Goal: Task Accomplishment & Management: Use online tool/utility

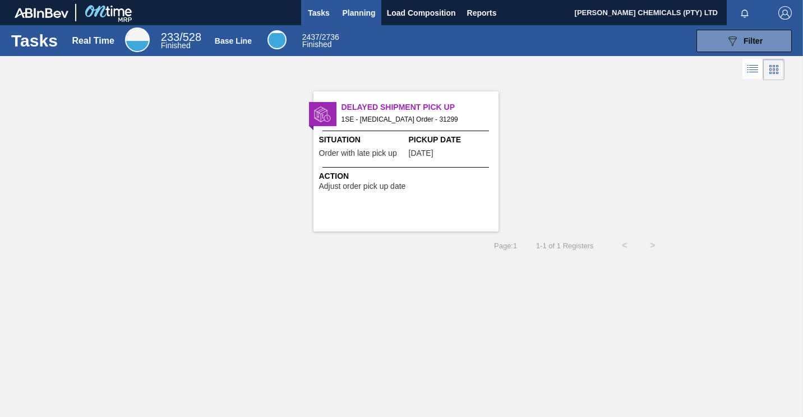
click at [361, 15] on span "Planning" at bounding box center [359, 12] width 33 height 13
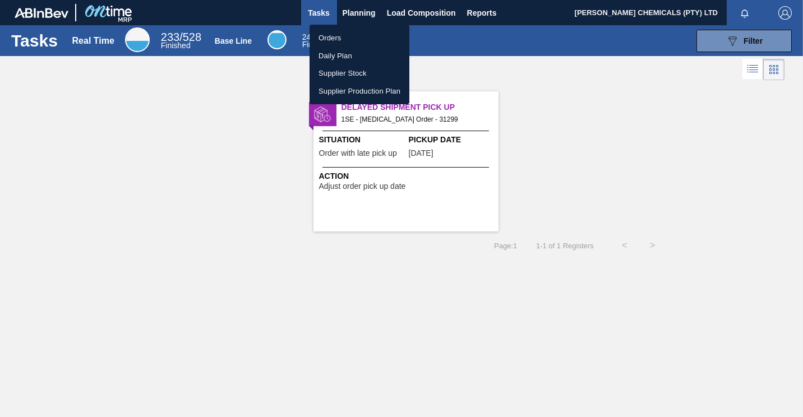
click at [334, 40] on li "Orders" at bounding box center [360, 38] width 100 height 18
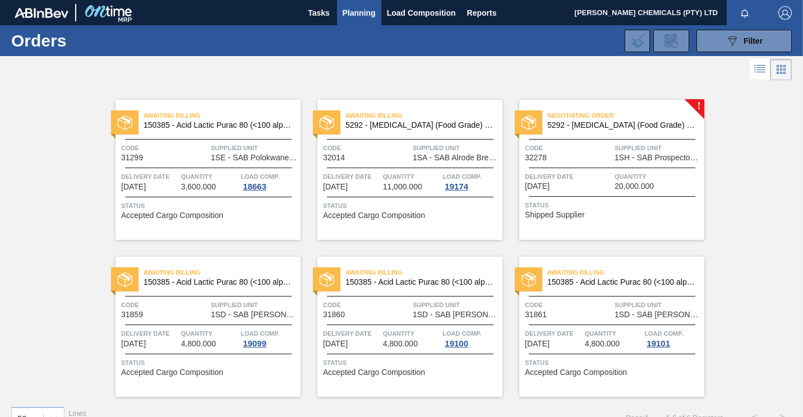
click at [618, 173] on span "Quantity" at bounding box center [658, 176] width 87 height 11
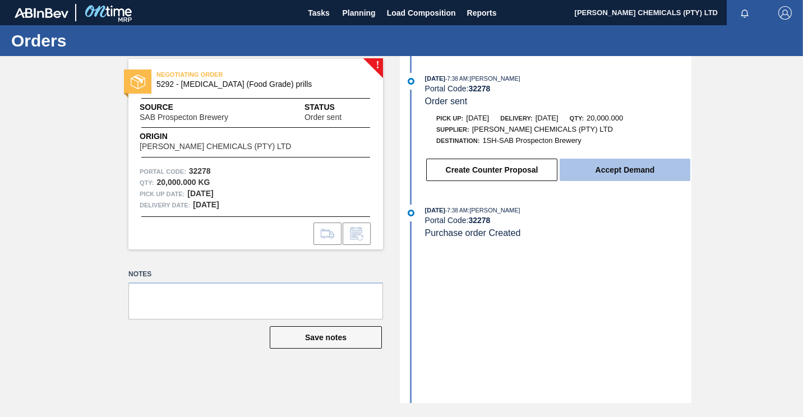
click at [620, 173] on button "Accept Demand" at bounding box center [625, 170] width 131 height 22
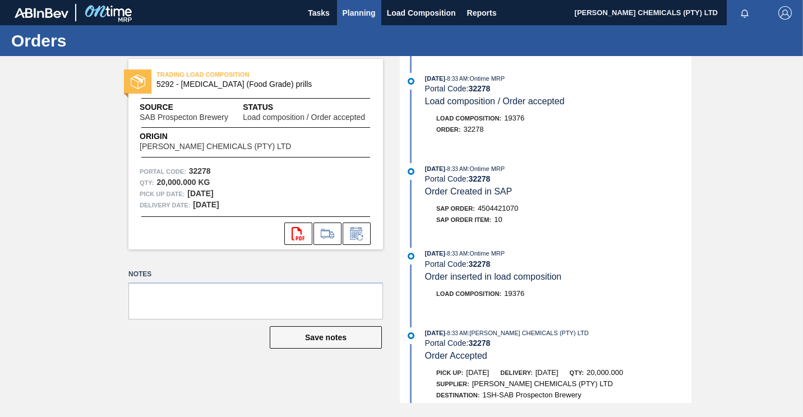
click at [357, 7] on span "Planning" at bounding box center [359, 12] width 33 height 13
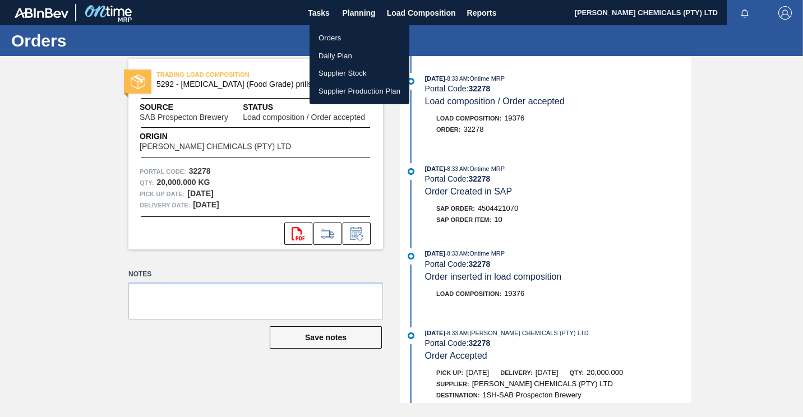
click at [327, 39] on li "Orders" at bounding box center [360, 38] width 100 height 18
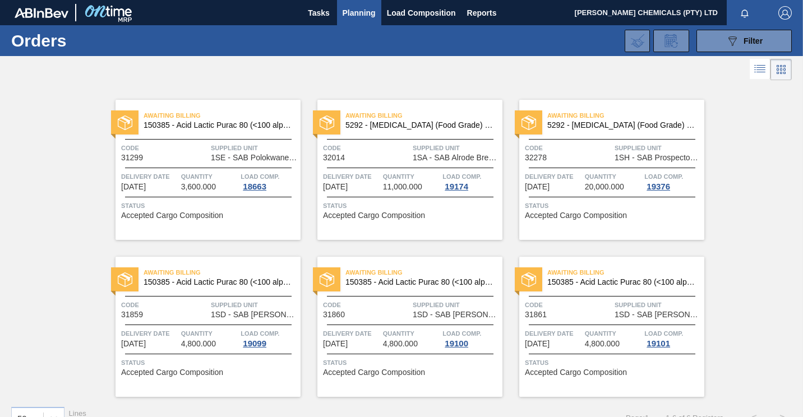
click at [544, 158] on span "32278" at bounding box center [536, 158] width 22 height 8
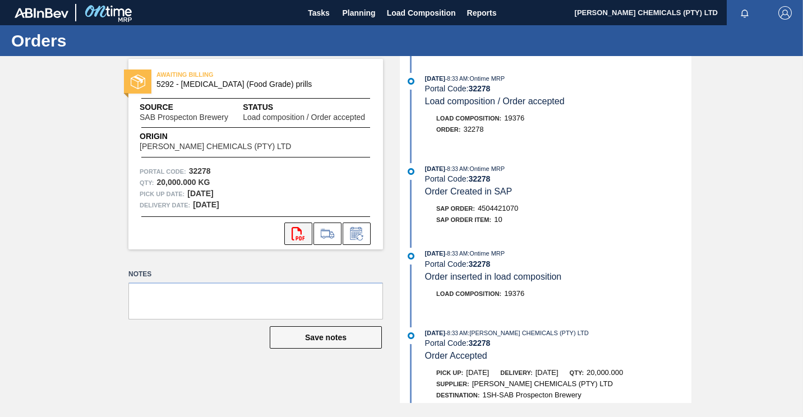
click at [302, 236] on icon "svg{fill:#ff0000}" at bounding box center [298, 233] width 13 height 13
